Goal: Task Accomplishment & Management: Manage account settings

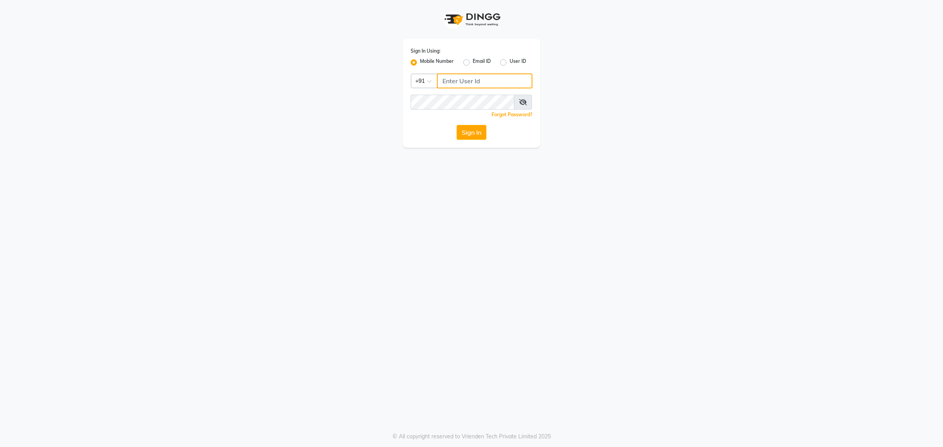
click at [443, 79] on input "Username" at bounding box center [484, 80] width 95 height 15
type input "8"
type input "9845409552"
click at [457, 125] on button "Sign In" at bounding box center [472, 132] width 30 height 15
click at [466, 131] on button "Sign In" at bounding box center [472, 132] width 30 height 15
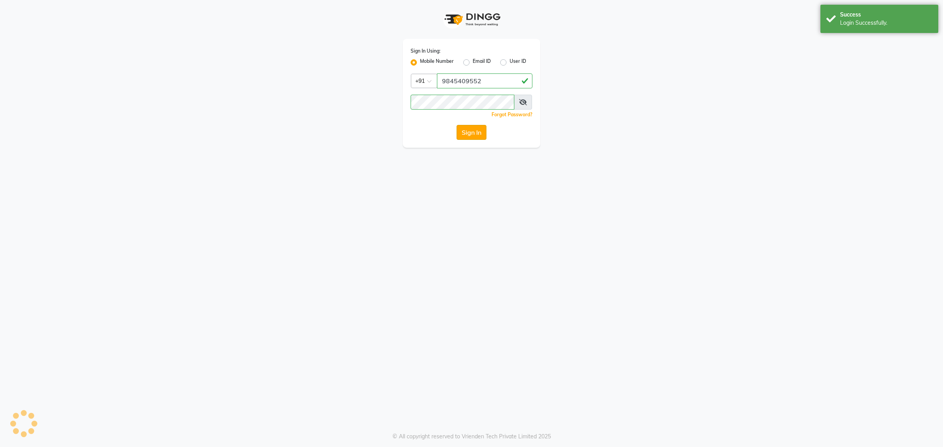
select select "100"
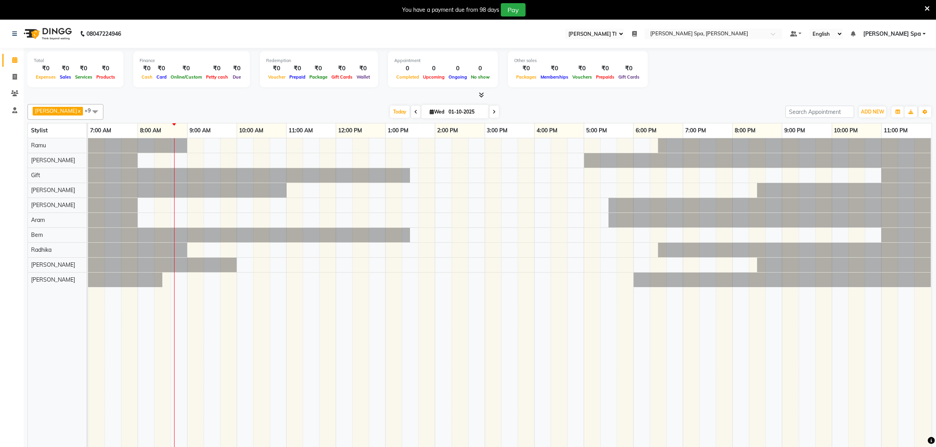
click at [924, 32] on link "[PERSON_NAME] Spa" at bounding box center [894, 34] width 62 height 8
click at [777, 70] on div "Total ₹0 Expenses ₹0 Sales ₹0 Services ₹0 Products Finance ₹0 Cash ₹0 Card ₹0 O…" at bounding box center [480, 70] width 904 height 39
click at [843, 30] on select "English ENGLISH Español العربية मराठी हिंदी ગુજરાતી தமிழ் 中文" at bounding box center [825, 34] width 33 height 11
click at [800, 55] on div "Total ₹0 Expenses ₹0 Sales ₹0 Services ₹0 Products Finance ₹0 Cash ₹0 Card ₹0 O…" at bounding box center [480, 70] width 904 height 39
click at [624, 31] on select "Select Register [PERSON_NAME] The Spa" at bounding box center [594, 34] width 59 height 11
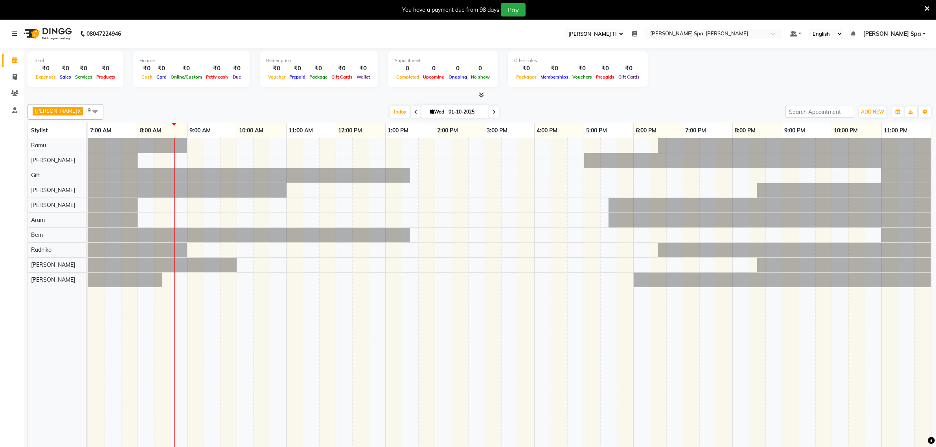
click at [763, 79] on div "Total ₹0 Expenses ₹0 Sales ₹0 Services ₹0 Products Finance ₹0 Cash ₹0 Card ₹0 O…" at bounding box center [480, 70] width 904 height 39
click at [802, 33] on link at bounding box center [796, 34] width 12 height 8
click at [743, 64] on div "Total ₹0 Expenses ₹0 Sales ₹0 Services ₹0 Products Finance ₹0 Cash ₹0 Card ₹0 O…" at bounding box center [480, 70] width 904 height 39
click at [925, 32] on link "[PERSON_NAME] Spa" at bounding box center [894, 34] width 62 height 8
click at [685, 72] on div "Total ₹0 Expenses ₹0 Sales ₹0 Services ₹0 Products Finance ₹0 Cash ₹0 Card ₹0 O…" at bounding box center [480, 70] width 904 height 39
